Goal: Task Accomplishment & Management: Use online tool/utility

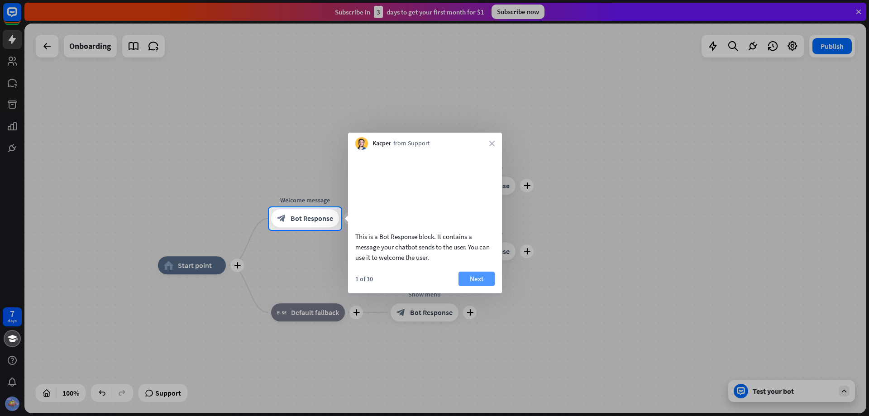
click at [469, 286] on button "Next" at bounding box center [476, 278] width 36 height 14
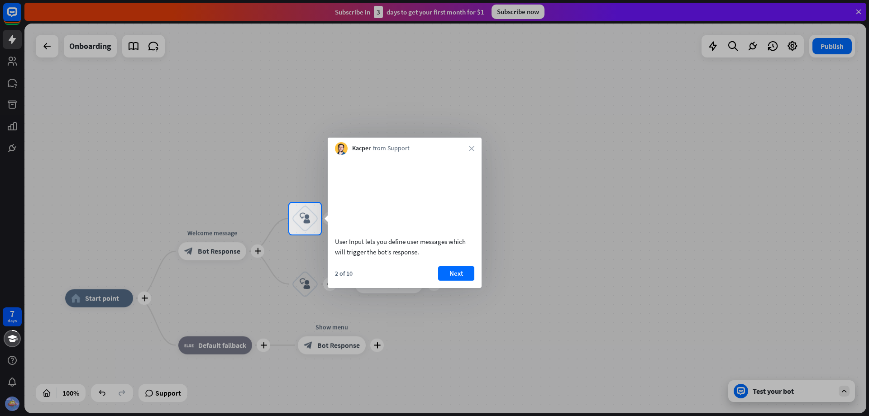
click at [456, 281] on button "Next" at bounding box center [456, 273] width 36 height 14
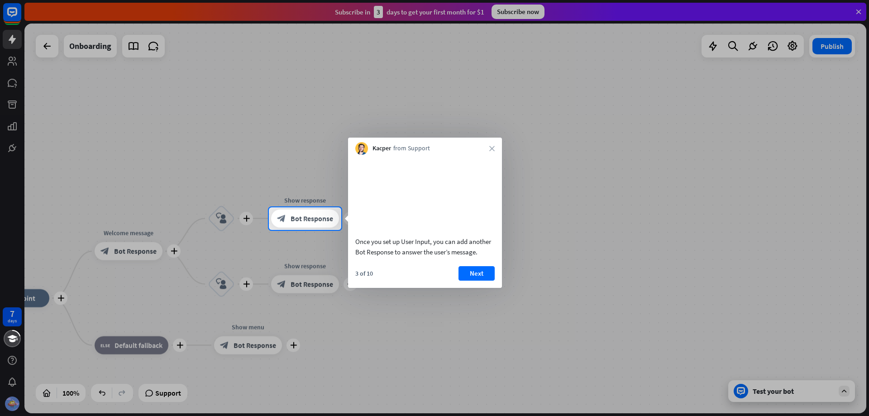
click at [476, 280] on button "Next" at bounding box center [476, 273] width 36 height 14
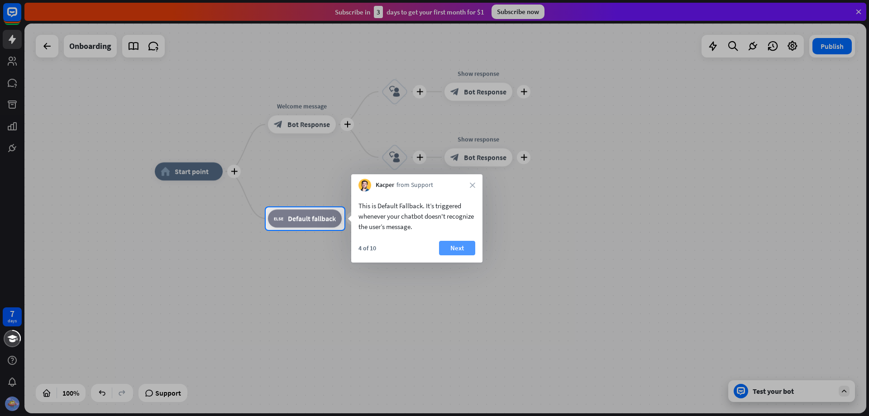
click at [459, 244] on button "Next" at bounding box center [457, 248] width 36 height 14
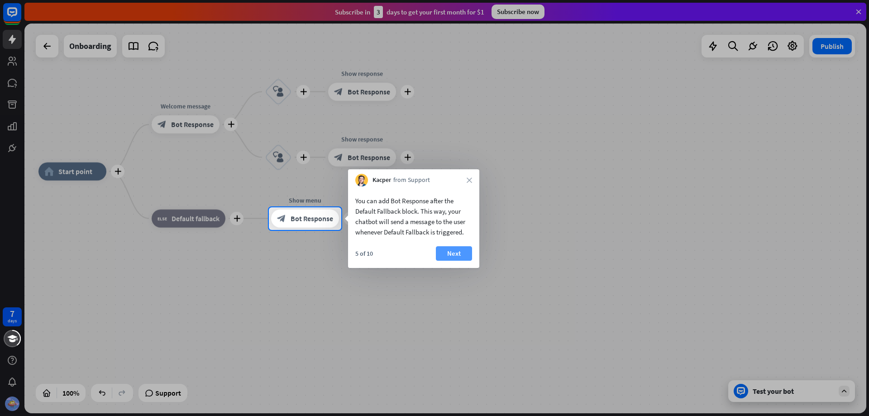
click at [462, 247] on button "Next" at bounding box center [454, 253] width 36 height 14
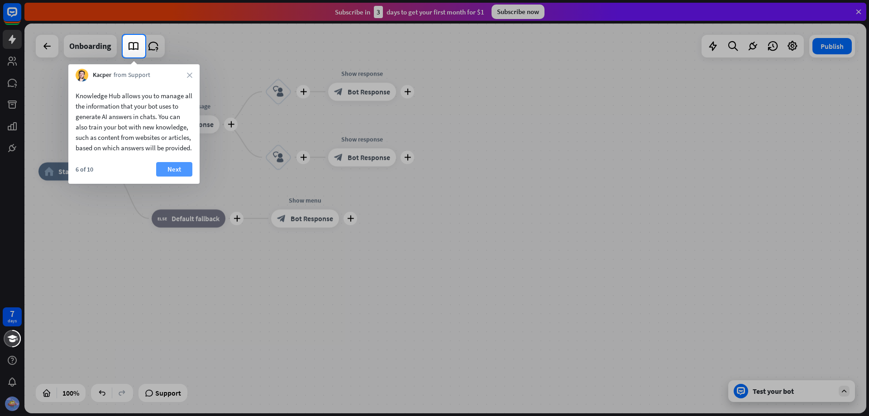
click at [171, 176] on button "Next" at bounding box center [174, 169] width 36 height 14
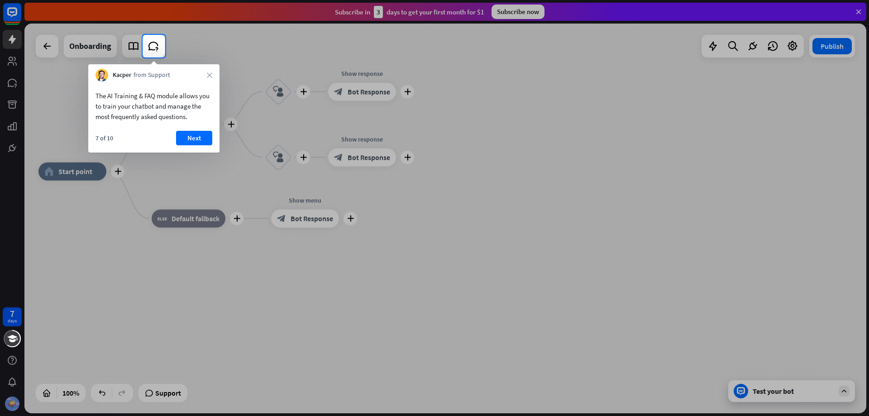
click at [196, 127] on div "The AI Training & FAQ module allows you to train your chatbot and manage the mo…" at bounding box center [153, 116] width 131 height 71
click at [192, 139] on button "Next" at bounding box center [194, 138] width 36 height 14
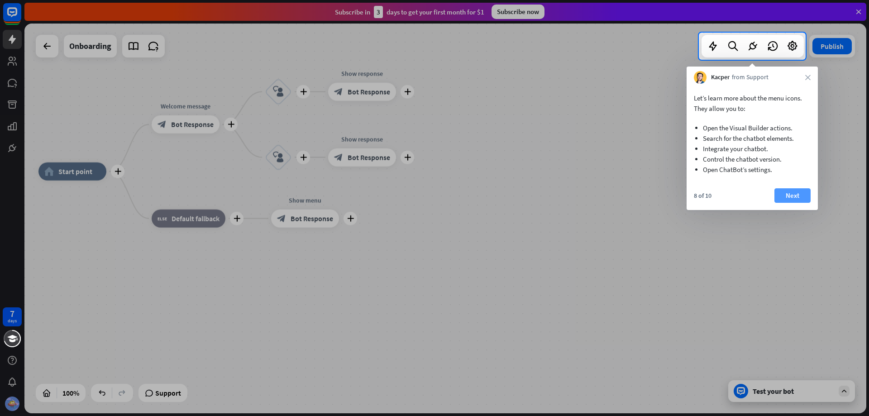
click at [791, 195] on button "Next" at bounding box center [792, 195] width 36 height 14
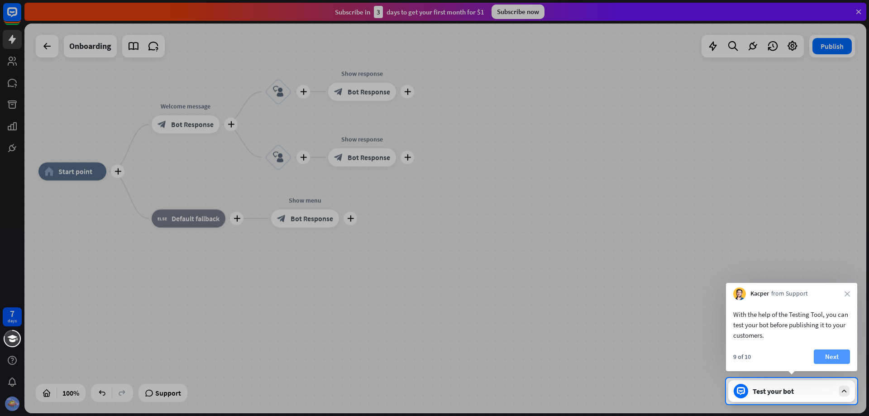
click at [822, 354] on button "Next" at bounding box center [831, 356] width 36 height 14
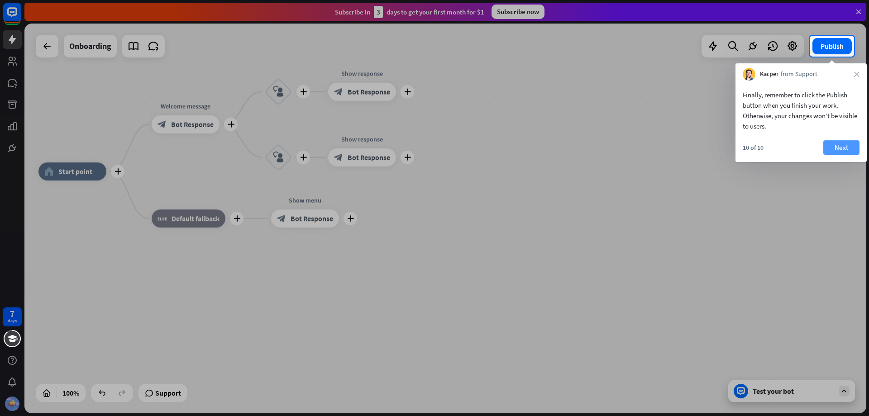
click at [832, 145] on button "Next" at bounding box center [841, 147] width 36 height 14
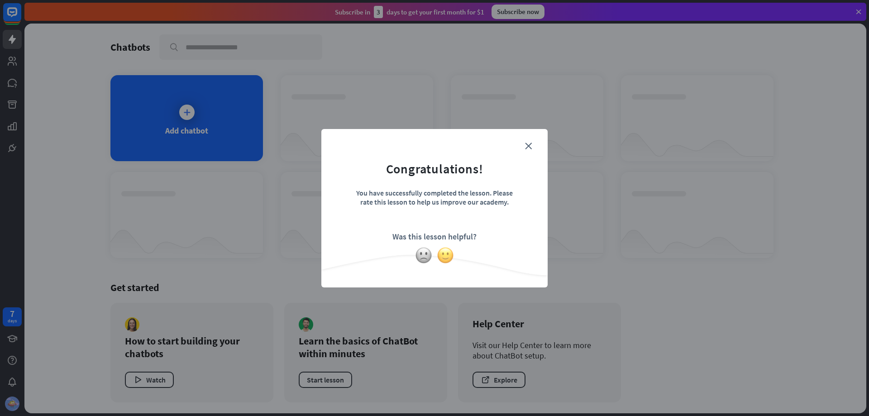
click at [442, 254] on img at bounding box center [445, 255] width 17 height 17
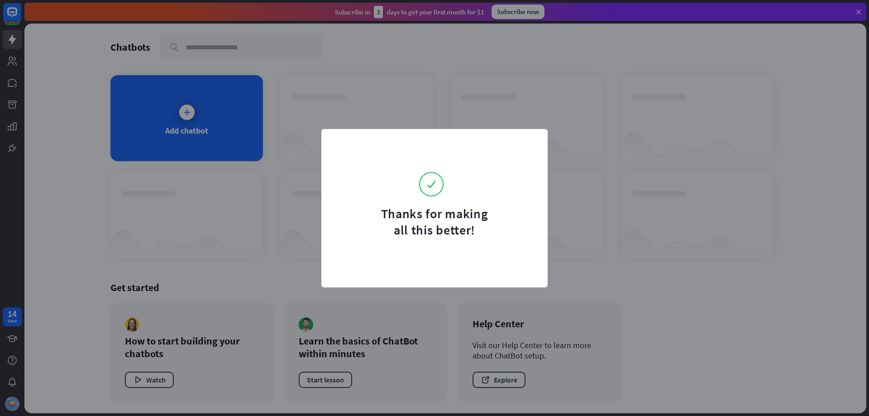
click at [664, 157] on div "Thanks for making all this better!" at bounding box center [434, 208] width 869 height 416
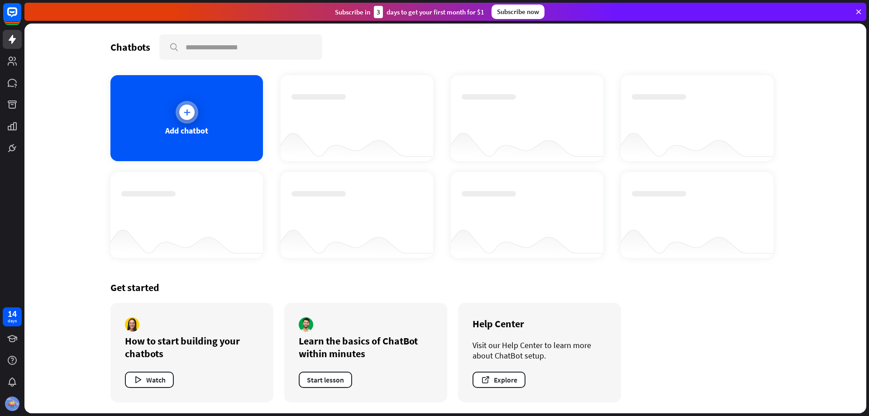
click at [176, 114] on div at bounding box center [187, 112] width 23 height 23
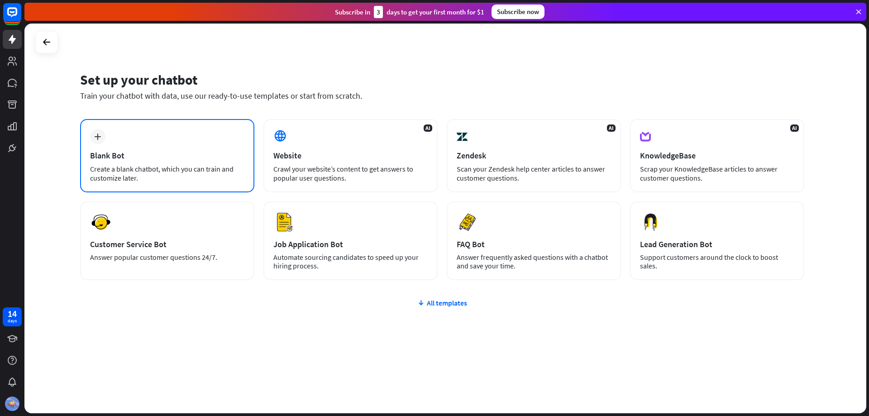
click at [179, 119] on div "plus Blank Bot Create a blank chatbot, which you can train and customize later." at bounding box center [167, 155] width 174 height 73
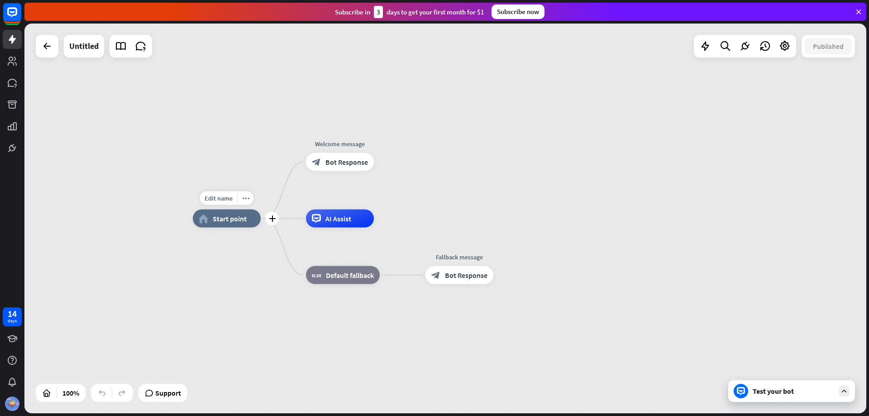
click at [218, 220] on span "Start point" at bounding box center [230, 218] width 34 height 9
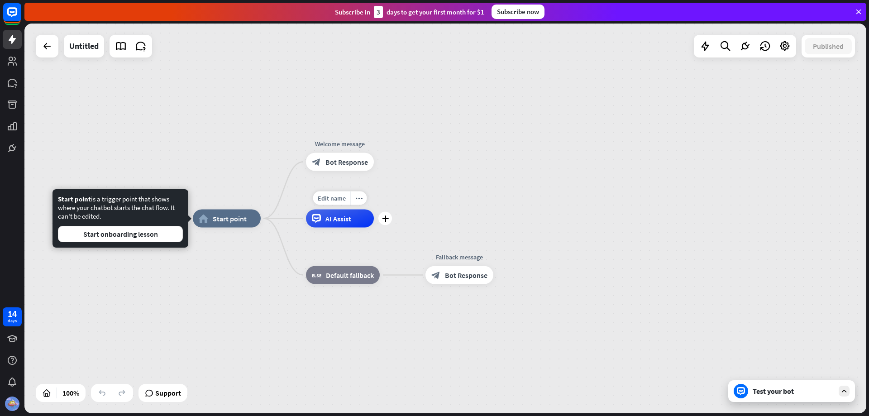
click at [338, 222] on span "AI Assist" at bounding box center [338, 218] width 26 height 9
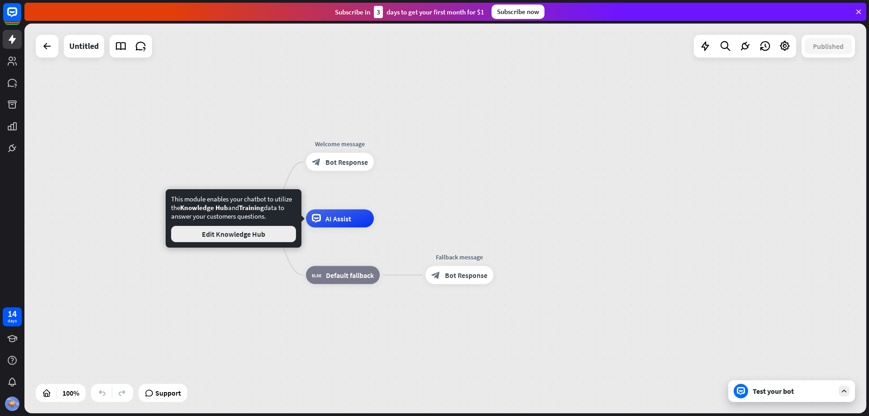
click at [243, 233] on button "Edit Knowledge Hub" at bounding box center [233, 234] width 125 height 16
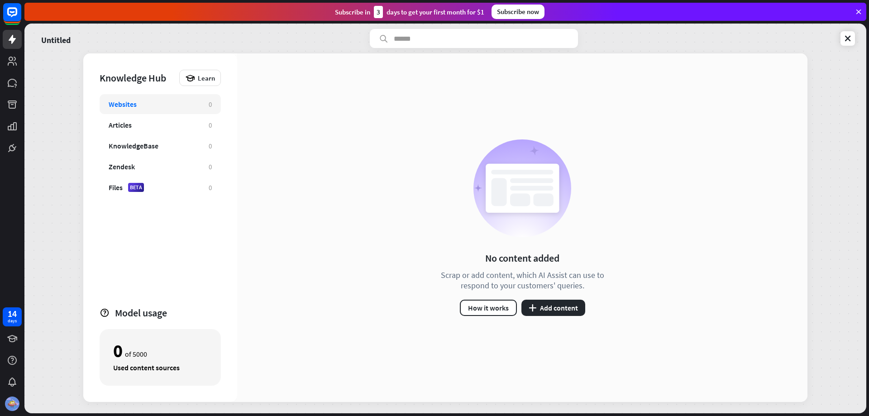
click at [124, 109] on div "Websites 0" at bounding box center [160, 104] width 121 height 20
click at [11, 42] on icon at bounding box center [12, 39] width 11 height 11
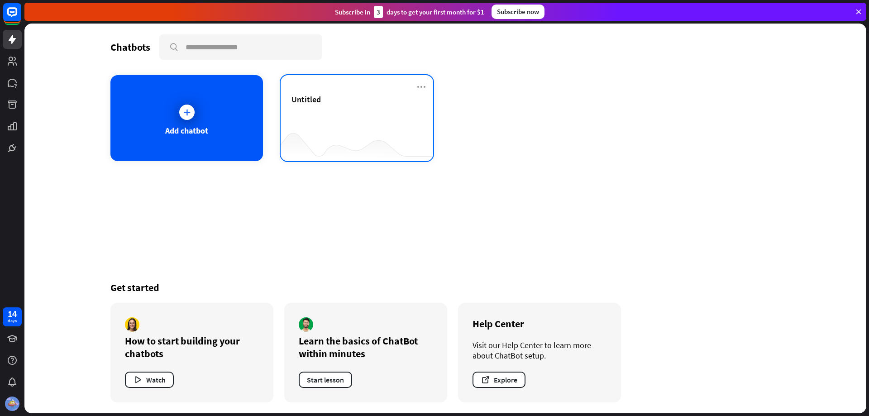
click at [294, 103] on span "Untitled" at bounding box center [305, 99] width 29 height 10
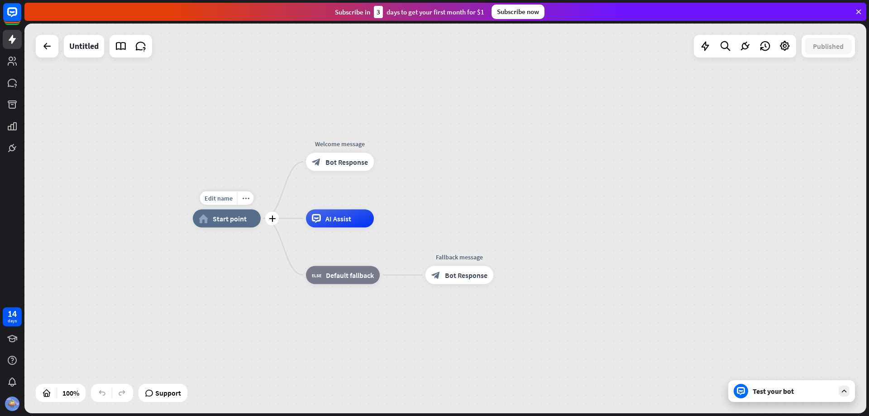
click at [234, 217] on span "Start point" at bounding box center [230, 218] width 34 height 9
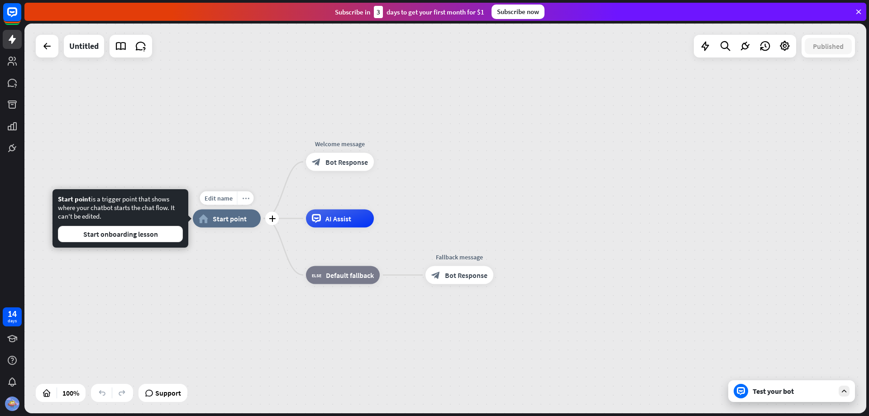
click at [244, 200] on icon "more_horiz" at bounding box center [245, 198] width 7 height 7
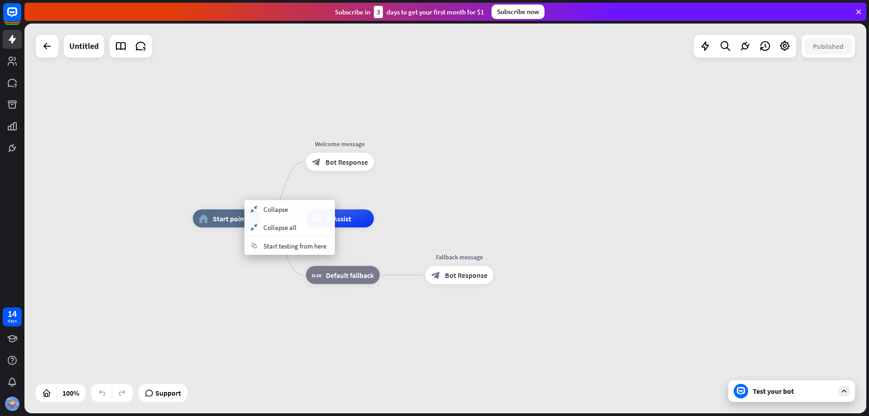
click at [266, 161] on div "home_2 Start point Welcome message block_bot_response Bot Response AI Assist bl…" at bounding box center [445, 219] width 842 height 390
click at [855, 12] on icon at bounding box center [858, 12] width 8 height 8
